Goal: Ask a question

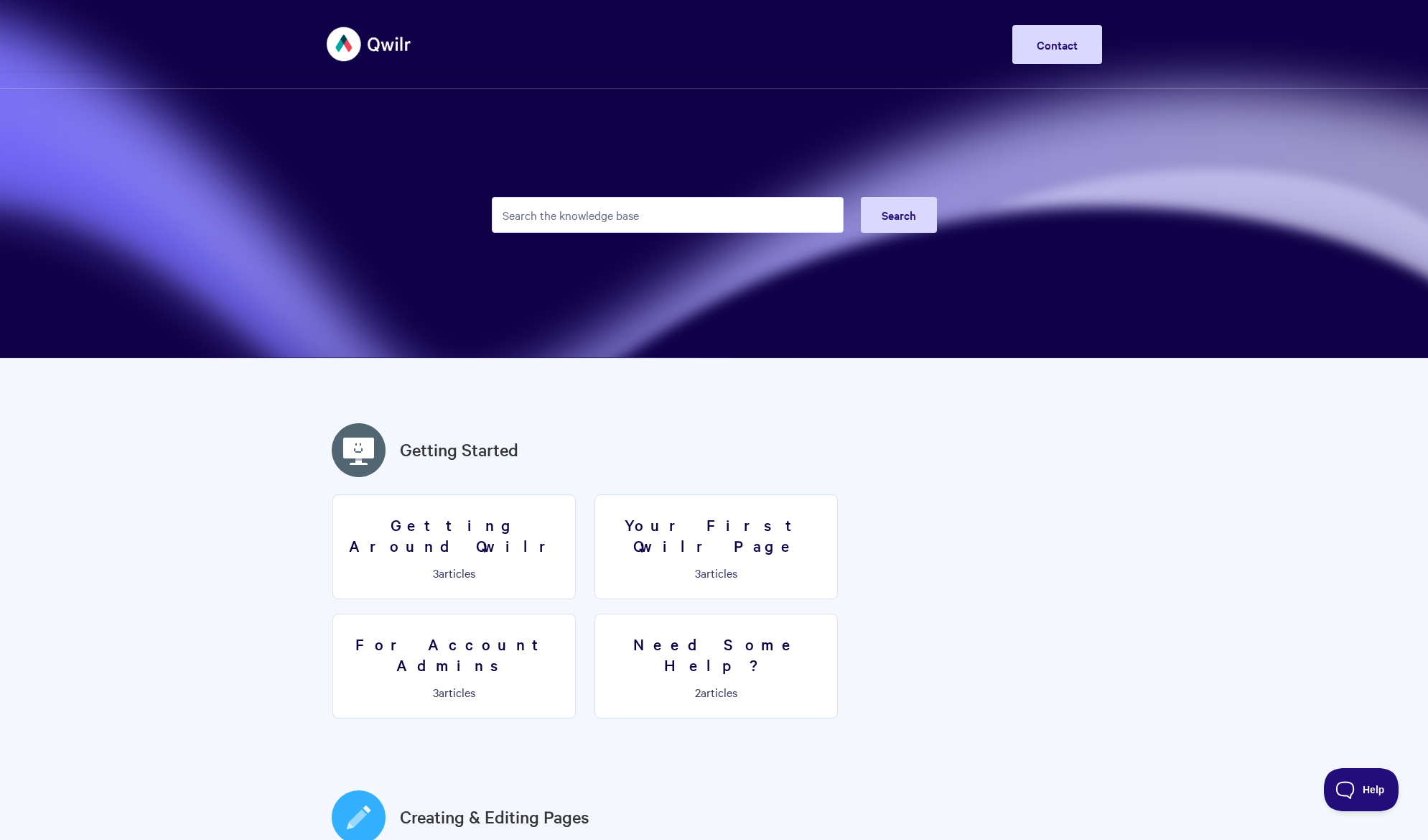
click at [619, 220] on input "Search the knowledge base" at bounding box center [668, 214] width 352 height 36
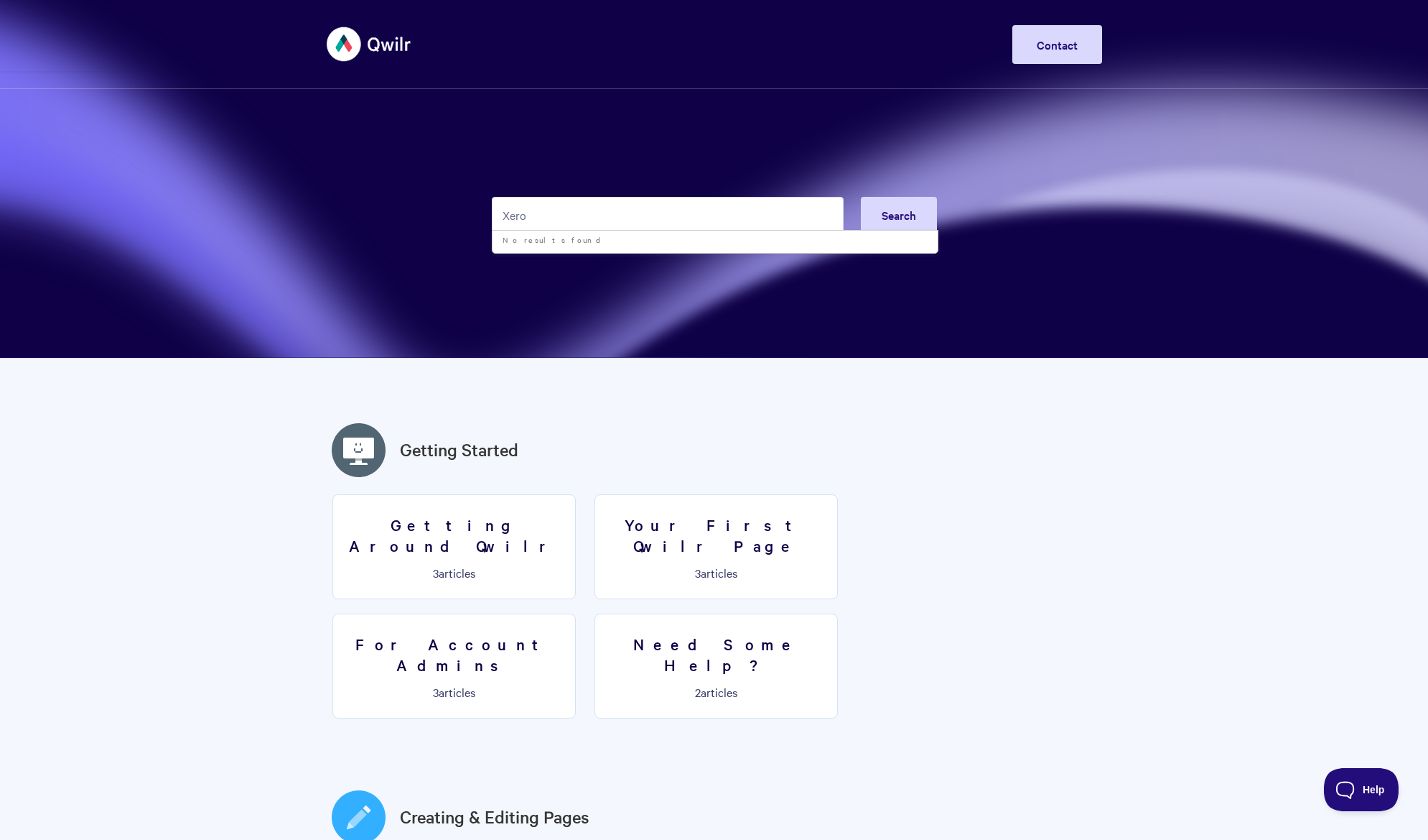
type input "Xero"
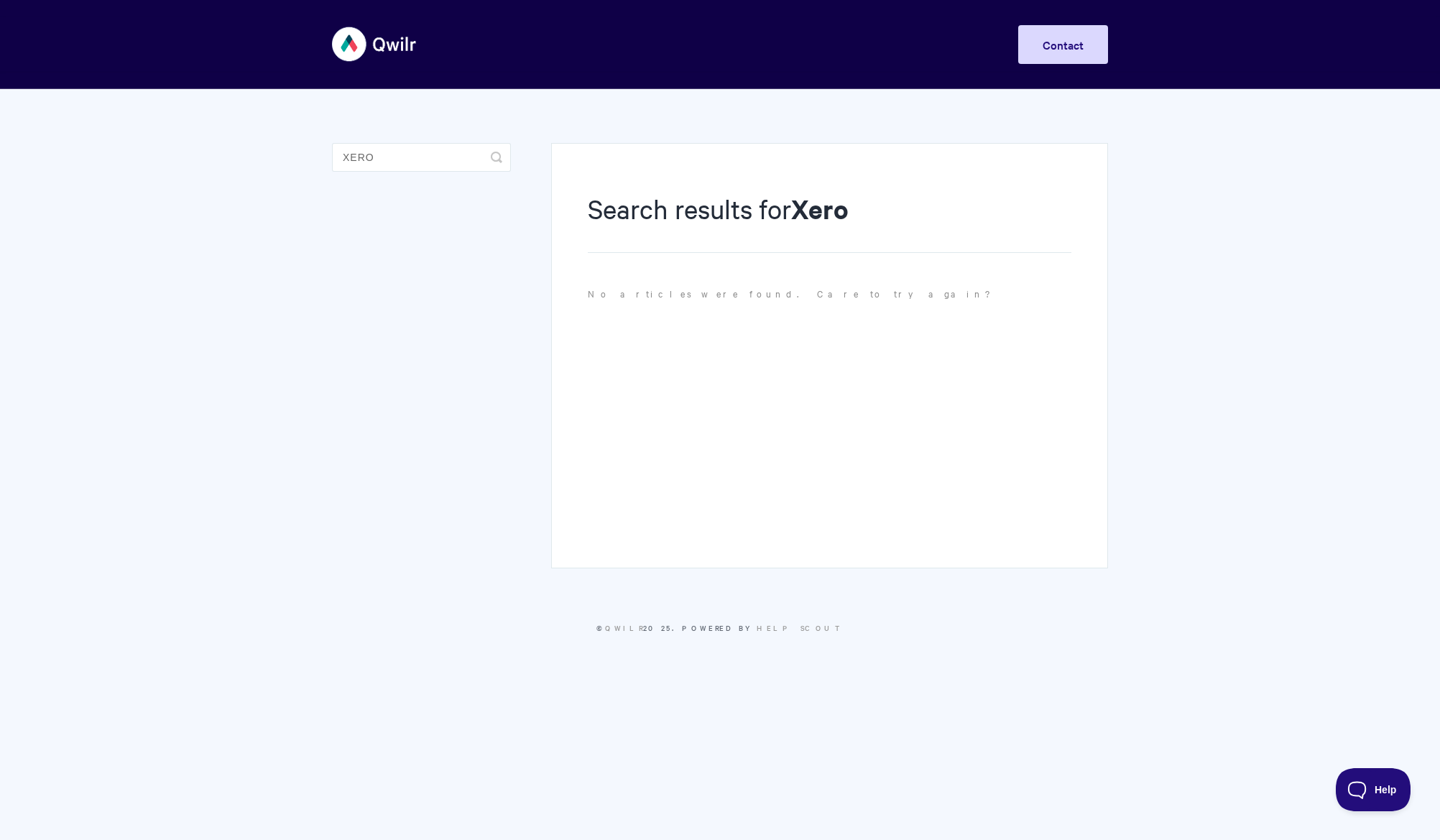
click at [398, 56] on img at bounding box center [374, 44] width 85 height 54
click at [1087, 44] on link "Contact" at bounding box center [1063, 44] width 90 height 39
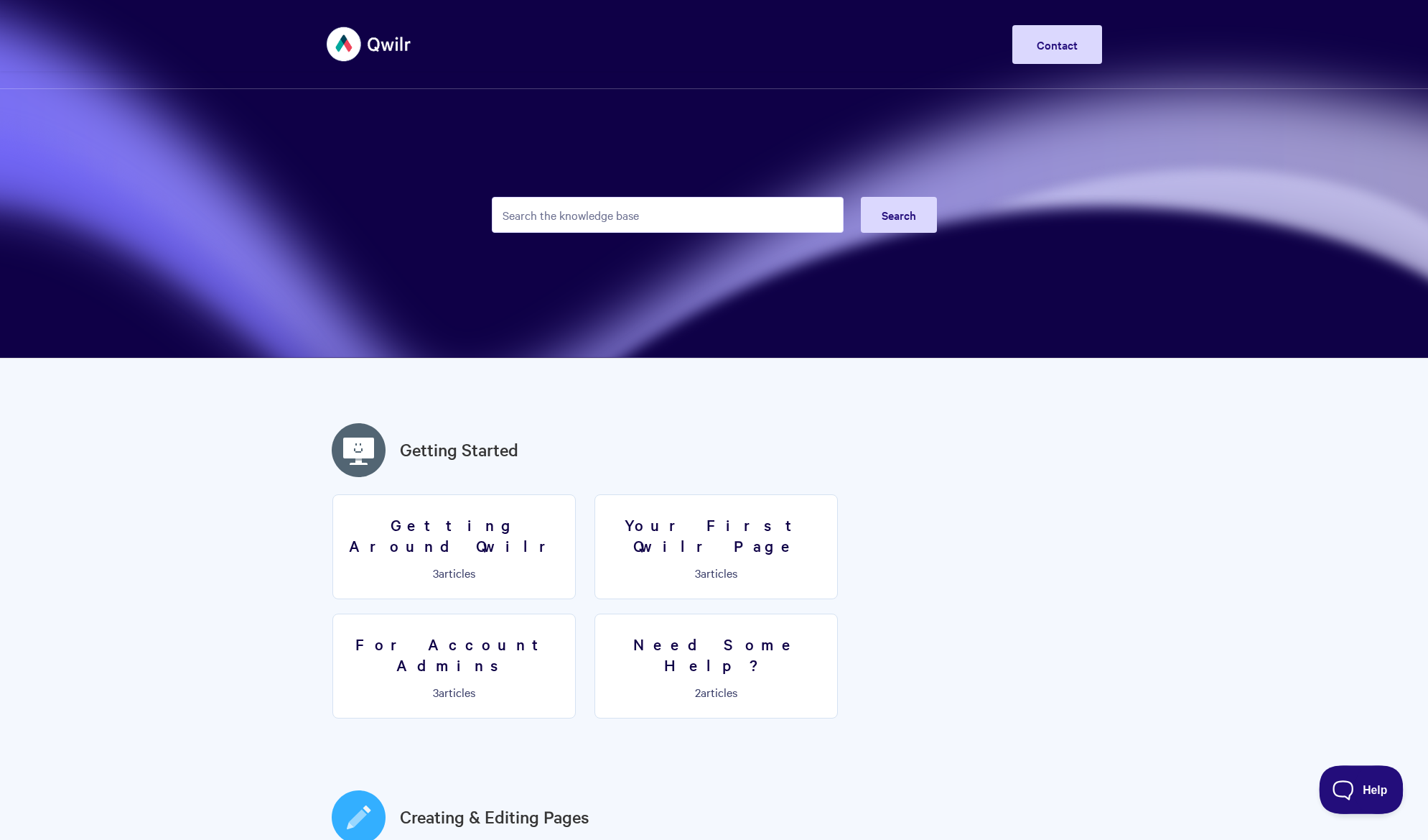
click at [1351, 773] on button "Help" at bounding box center [1357, 786] width 75 height 44
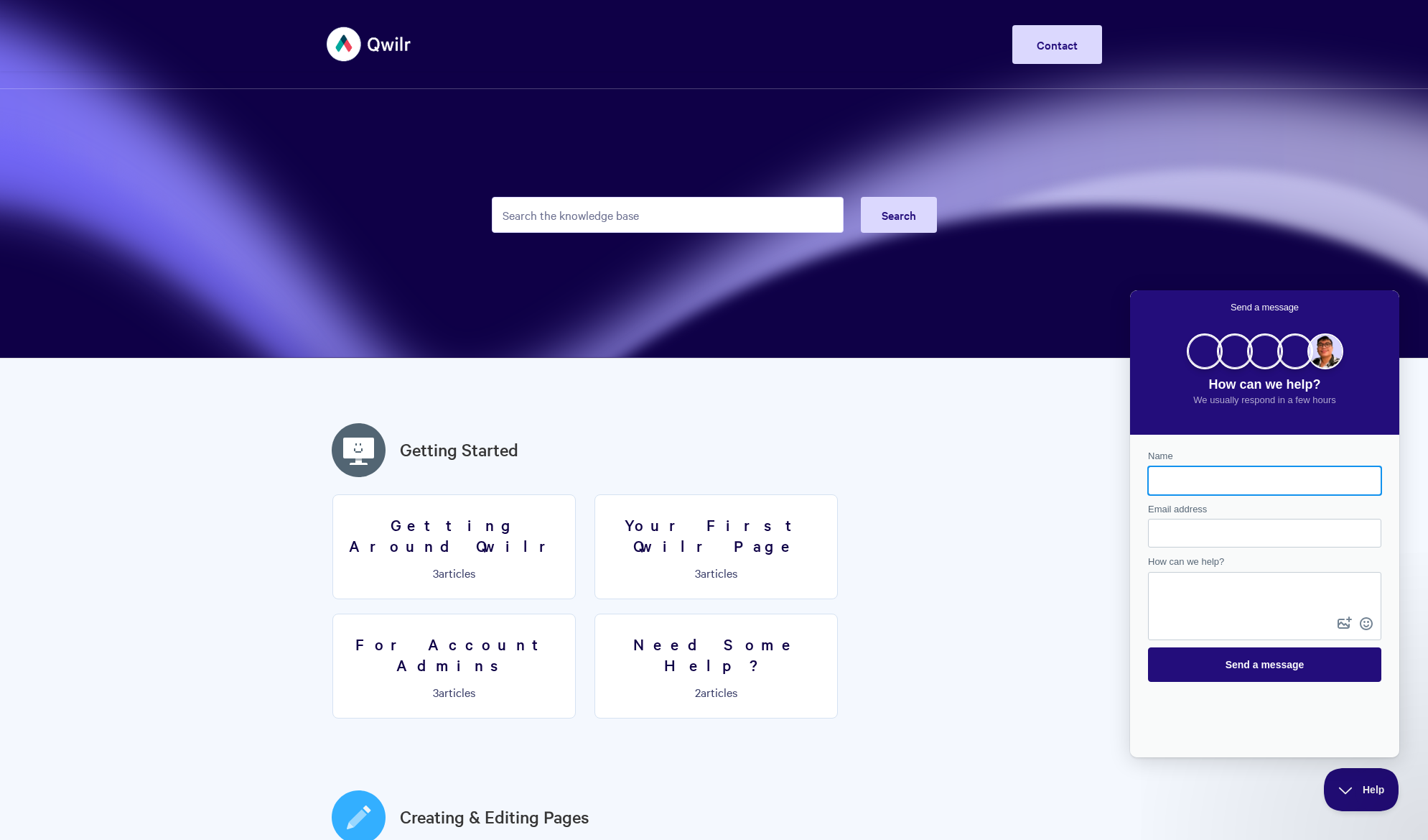
click at [1209, 478] on input "Name" at bounding box center [1264, 481] width 210 height 26
type input "[PERSON_NAME]"
type input "[PERSON_NAME][EMAIL_ADDRESS][DOMAIN_NAME]"
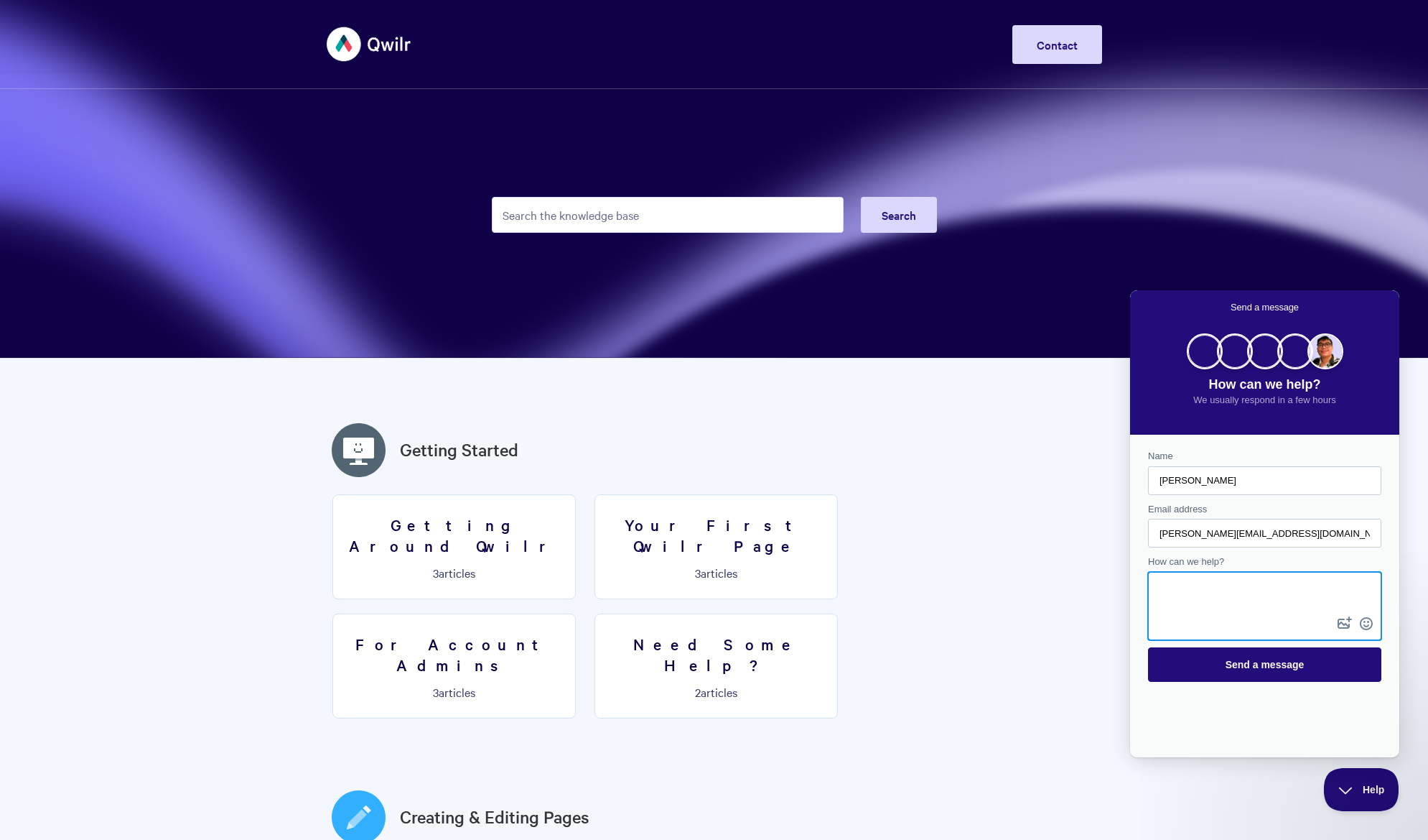
click at [1213, 602] on textarea "How can we help?" at bounding box center [1265, 593] width 231 height 40
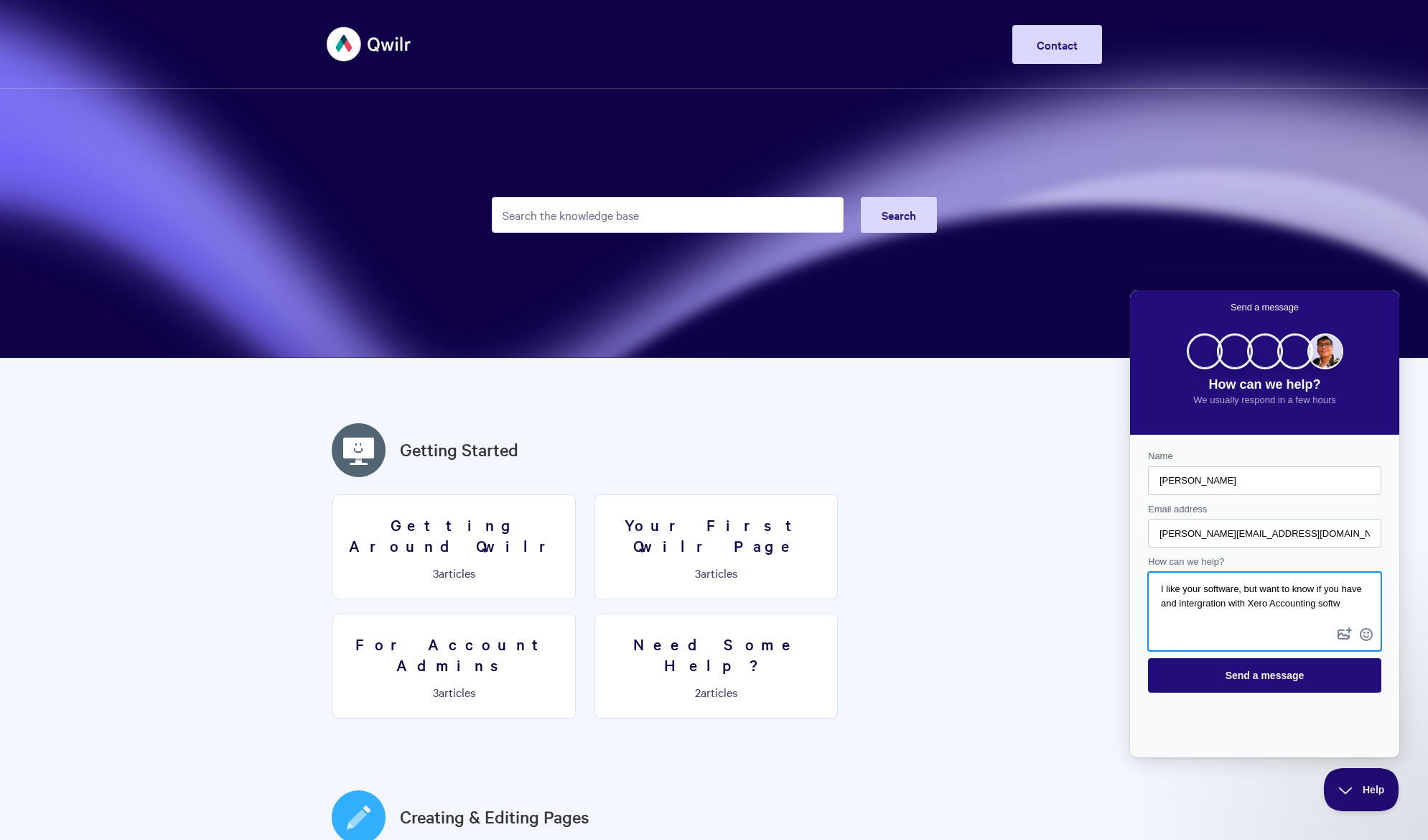
scroll to position [9, 0]
click at [1222, 577] on textarea "I like your software, but want to know if you have and integration with Xero Ac…" at bounding box center [1265, 598] width 231 height 51
click at [1198, 591] on textarea "I like your software, but want to know if you have and integration with Xero Ac…" at bounding box center [1265, 598] width 231 height 51
click at [1329, 602] on textarea "I like your software, but want to know if you have any integration with Xero Ac…" at bounding box center [1265, 598] width 231 height 51
click at [1293, 616] on textarea "I like your software, but I want to know if you have any integration with Xero …" at bounding box center [1265, 598] width 231 height 51
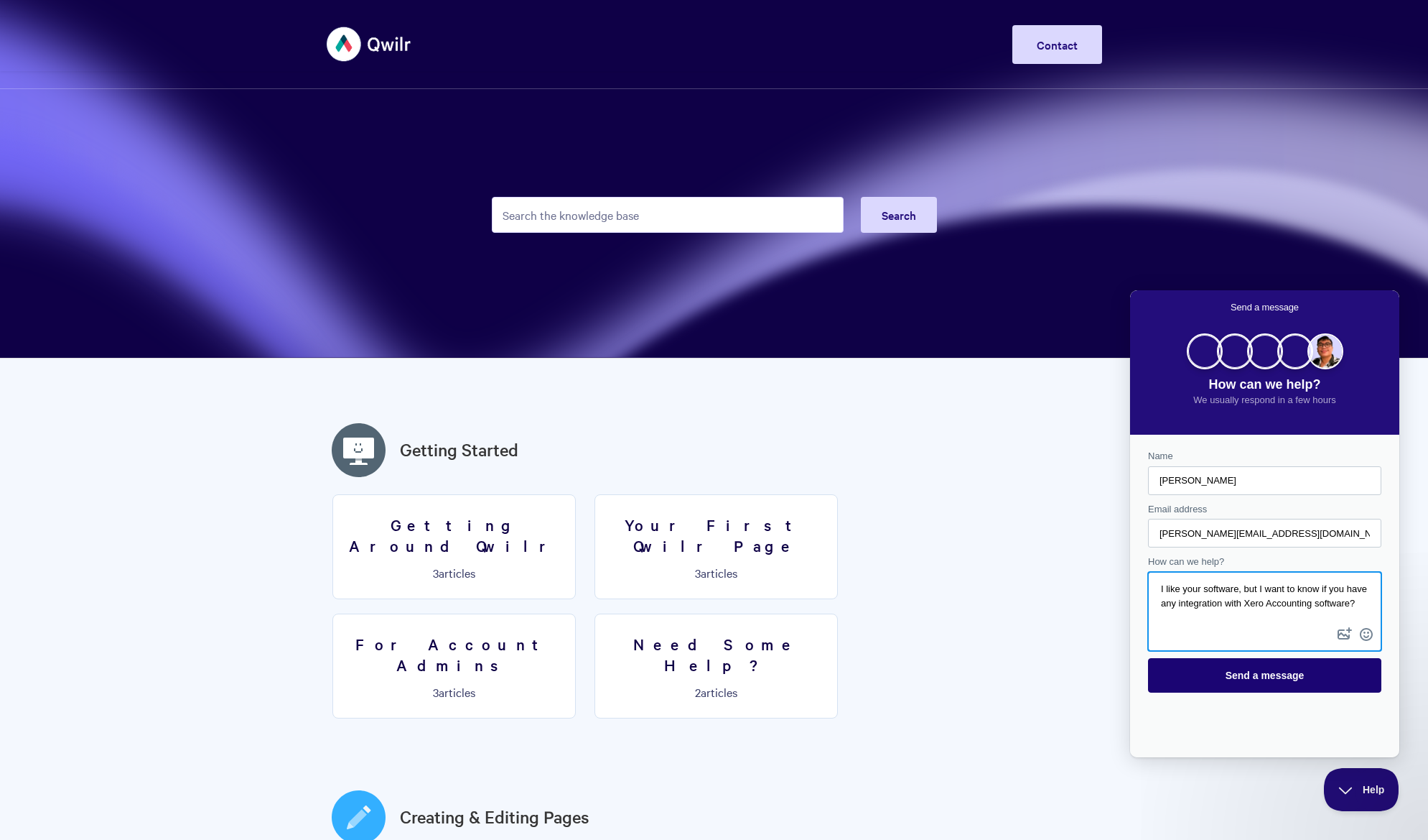
type textarea "I like your software, but I want to know if you have any integration with Xero …"
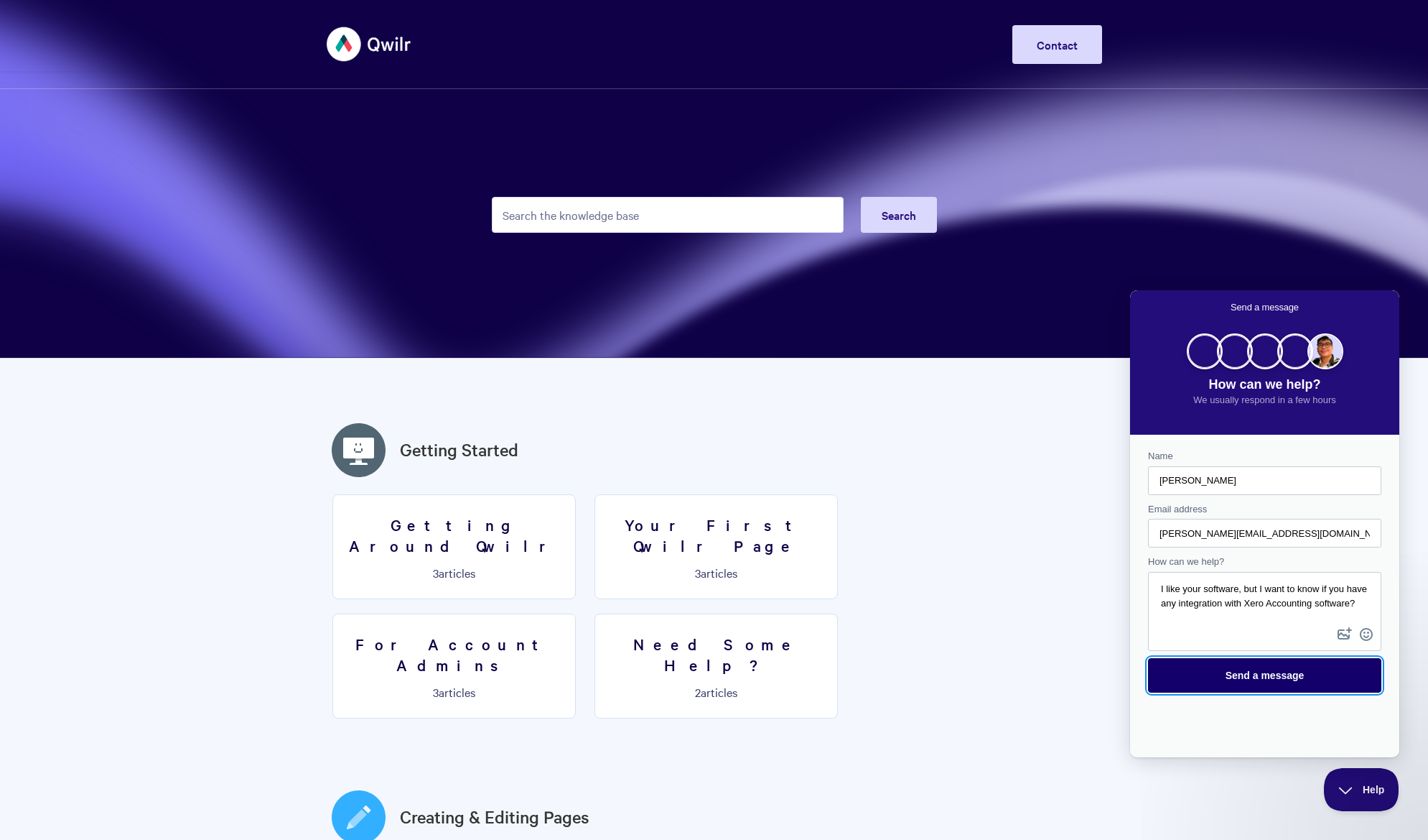
click at [1266, 674] on span "Send a message" at bounding box center [1265, 675] width 79 height 11
